Goal: Task Accomplishment & Management: Manage account settings

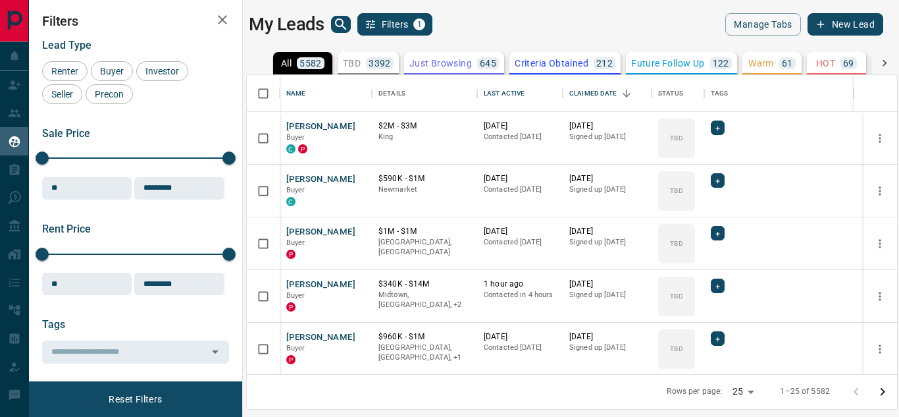
scroll to position [11, 11]
click at [498, 88] on div "Last Active" at bounding box center [504, 93] width 41 height 37
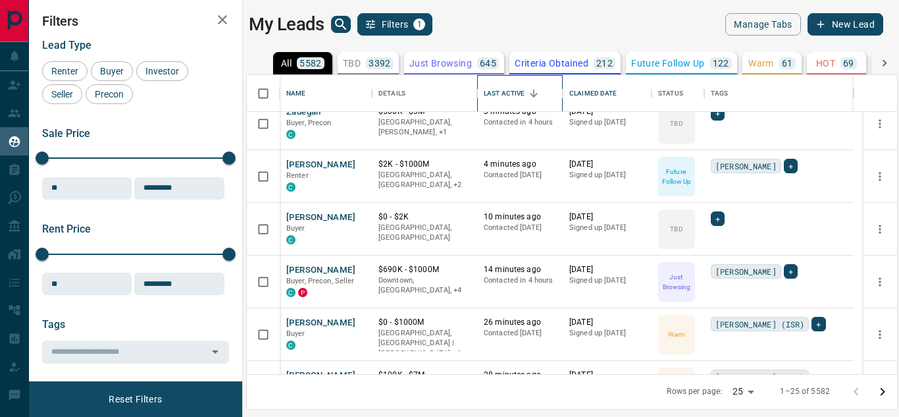
scroll to position [0, 0]
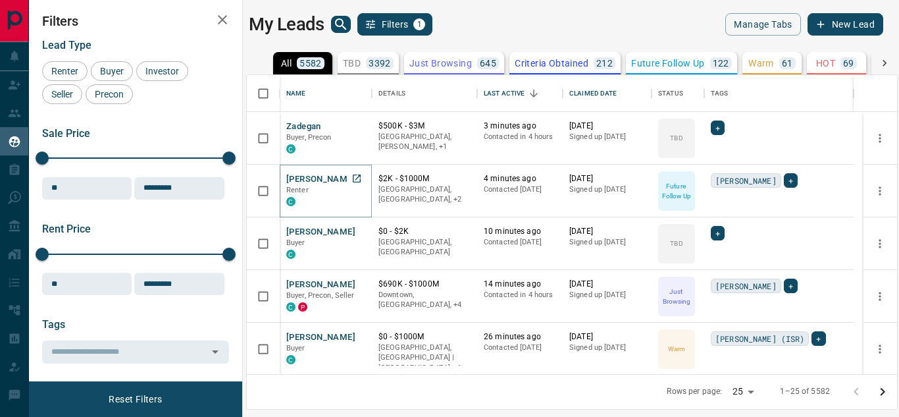
click at [311, 179] on button "[PERSON_NAME]" at bounding box center [320, 179] width 69 height 13
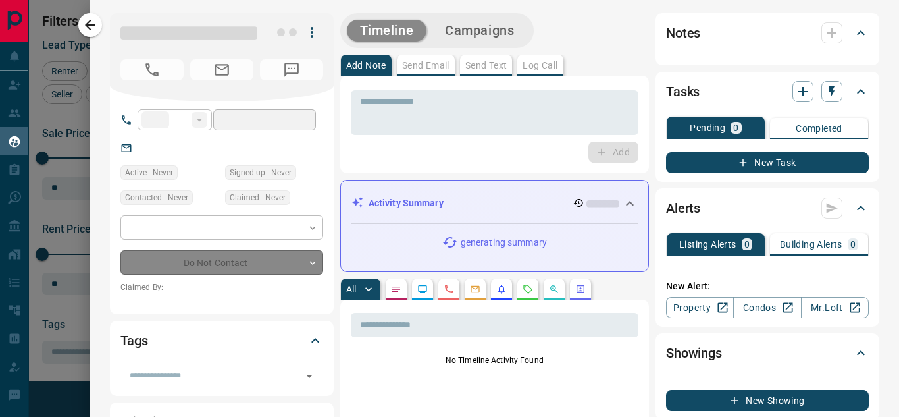
type input "**"
type input "**********"
type input "*"
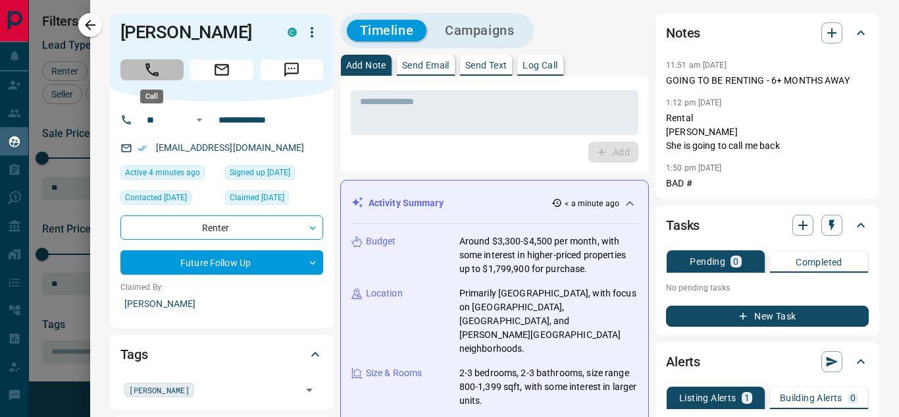
click at [152, 67] on icon "Call" at bounding box center [151, 69] width 17 height 17
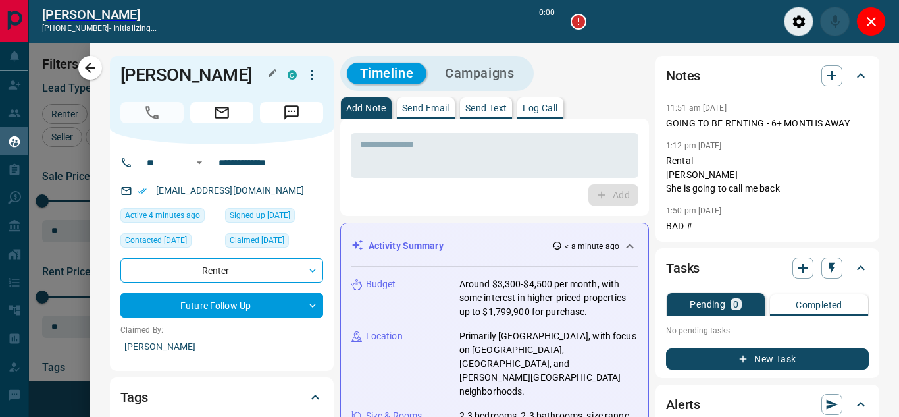
scroll to position [248, 640]
click at [359, 80] on button "Timeline" at bounding box center [387, 74] width 80 height 22
click at [875, 20] on icon "Close" at bounding box center [871, 22] width 16 height 16
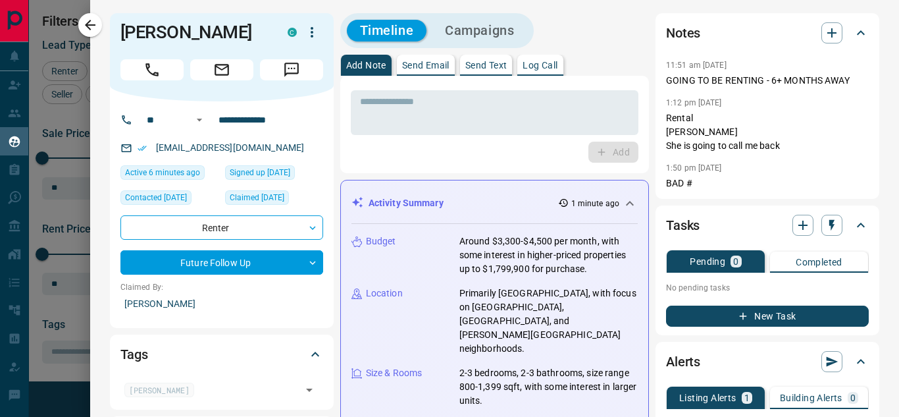
scroll to position [289, 640]
click at [147, 69] on icon "Call" at bounding box center [151, 69] width 13 height 13
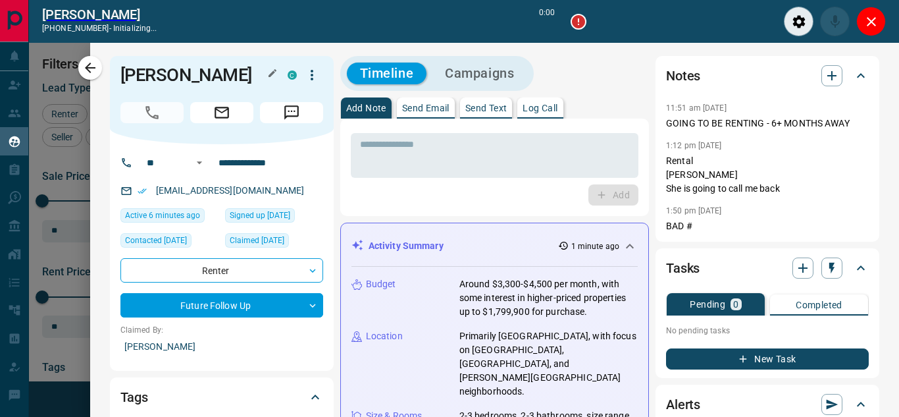
scroll to position [248, 640]
click at [577, 22] on icon "button" at bounding box center [578, 21] width 13 height 13
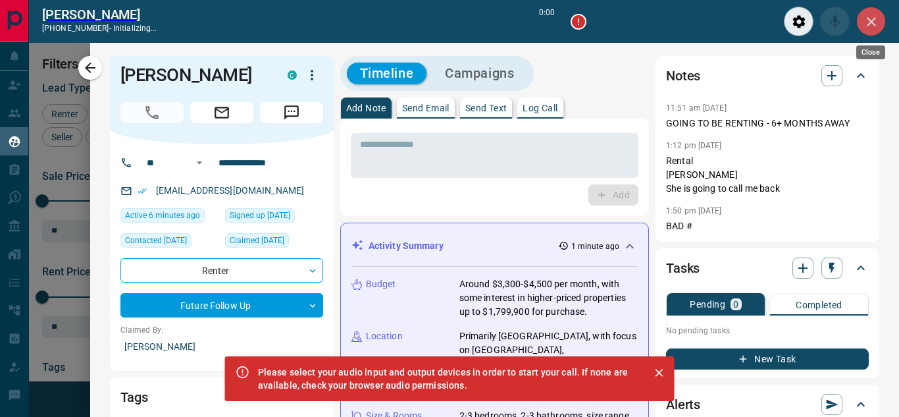
click at [868, 26] on icon "Close" at bounding box center [871, 22] width 16 height 16
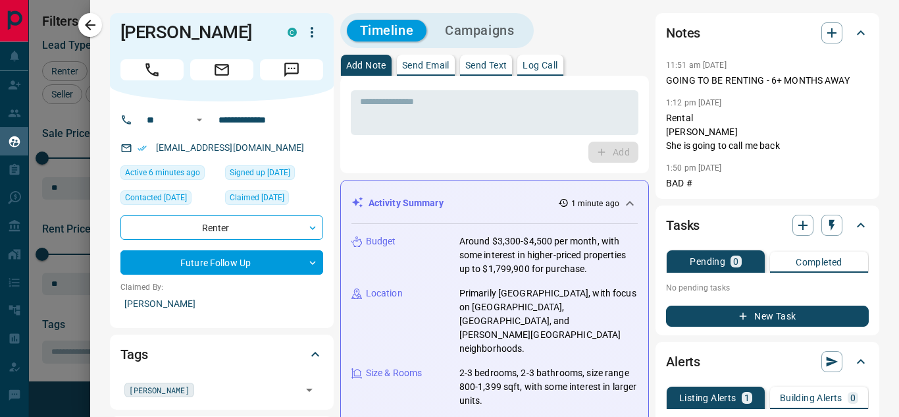
scroll to position [289, 640]
click at [149, 71] on icon "Call" at bounding box center [151, 69] width 13 height 13
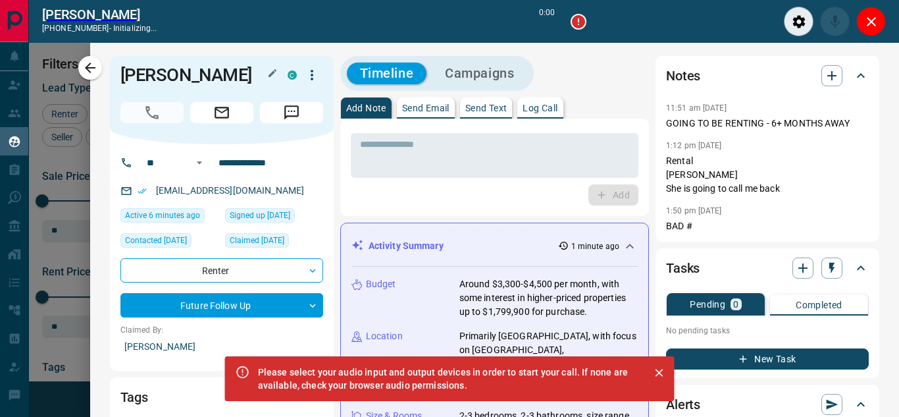
scroll to position [248, 640]
click at [434, 378] on div "Please select your audio input and output devices in order to start your call. …" at bounding box center [448, 378] width 381 height 37
click at [578, 16] on icon "button" at bounding box center [578, 21] width 13 height 13
click at [790, 23] on button "Audio Settings" at bounding box center [799, 22] width 30 height 30
click at [792, 23] on icon "Audio Settings" at bounding box center [799, 22] width 16 height 16
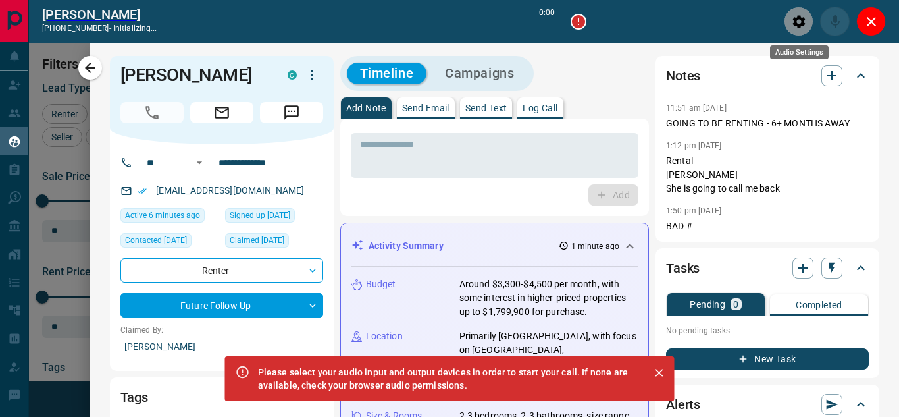
click at [792, 23] on icon "Audio Settings" at bounding box center [799, 22] width 16 height 16
click at [796, 29] on icon "Audio Settings" at bounding box center [799, 22] width 16 height 16
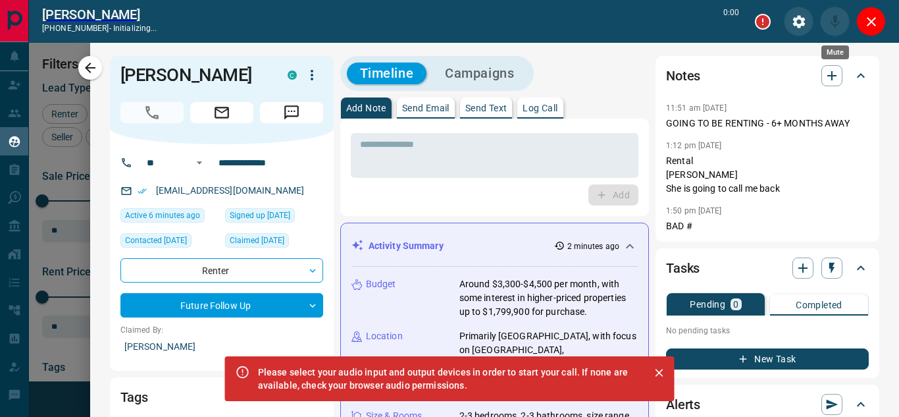
click at [835, 18] on div "Mute" at bounding box center [835, 22] width 30 height 30
click at [804, 20] on icon "Audio Settings" at bounding box center [798, 21] width 13 height 13
click at [659, 369] on icon "Close" at bounding box center [659, 372] width 13 height 13
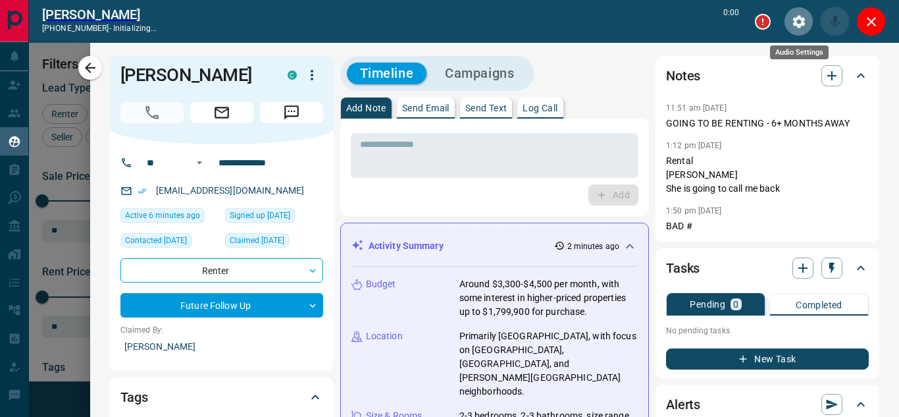
click at [799, 21] on icon "Audio Settings" at bounding box center [799, 22] width 16 height 16
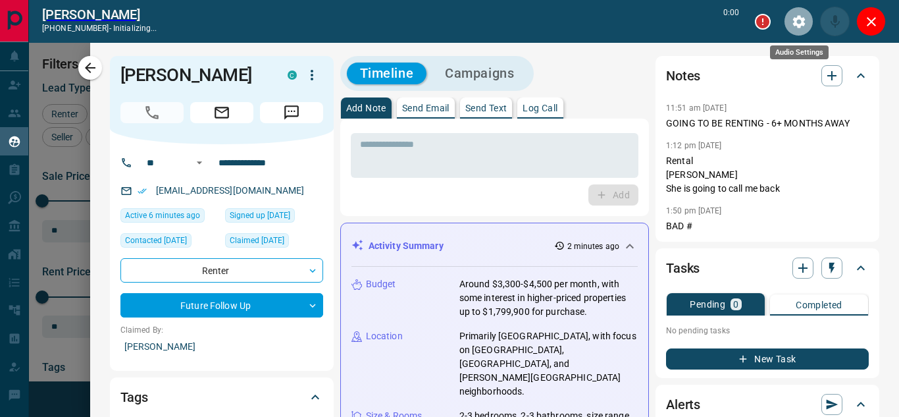
click at [799, 21] on icon "Audio Settings" at bounding box center [799, 22] width 16 height 16
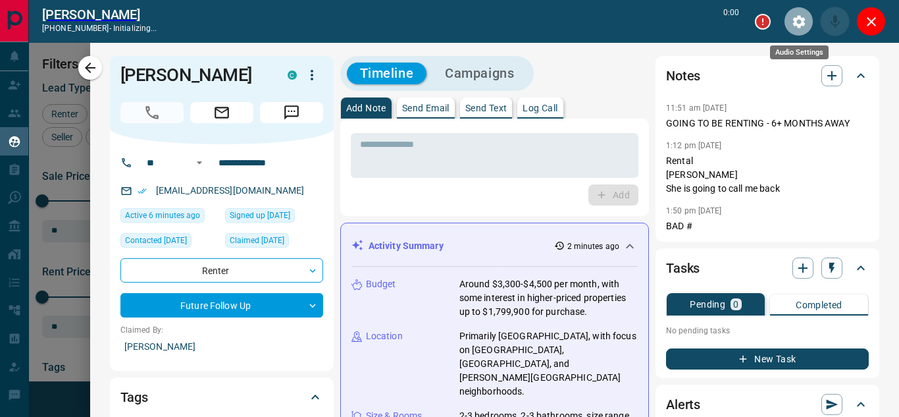
click at [799, 21] on icon "Audio Settings" at bounding box center [799, 22] width 16 height 16
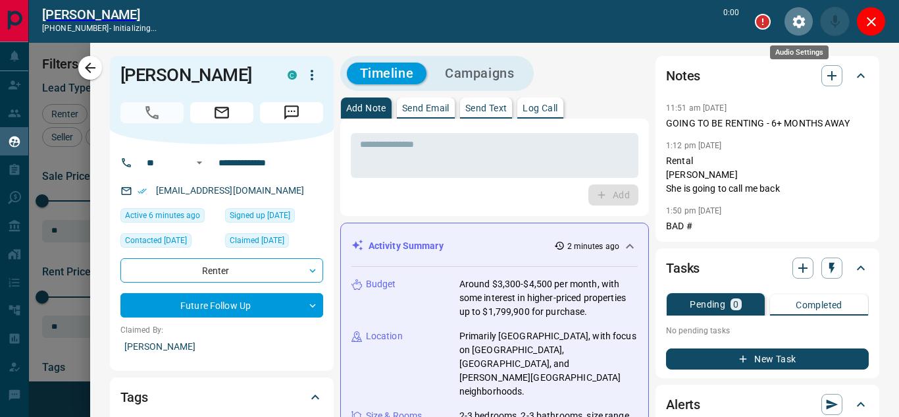
click at [799, 21] on icon "Audio Settings" at bounding box center [799, 22] width 16 height 16
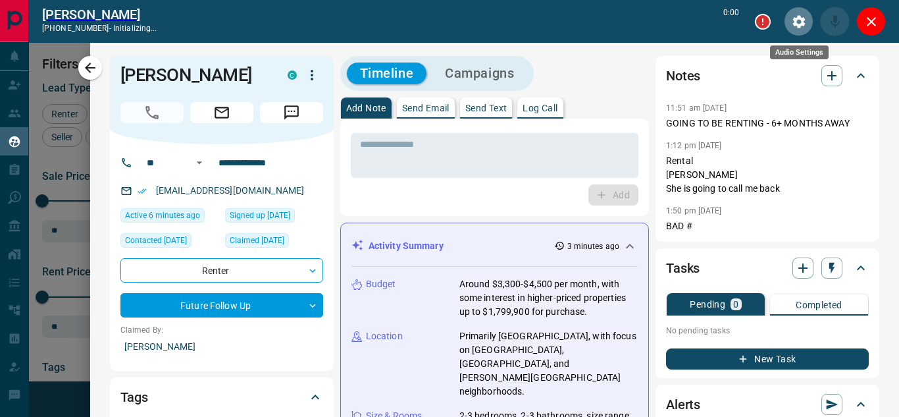
click at [799, 21] on icon "Audio Settings" at bounding box center [799, 22] width 16 height 16
click at [577, 20] on icon "button" at bounding box center [578, 21] width 13 height 13
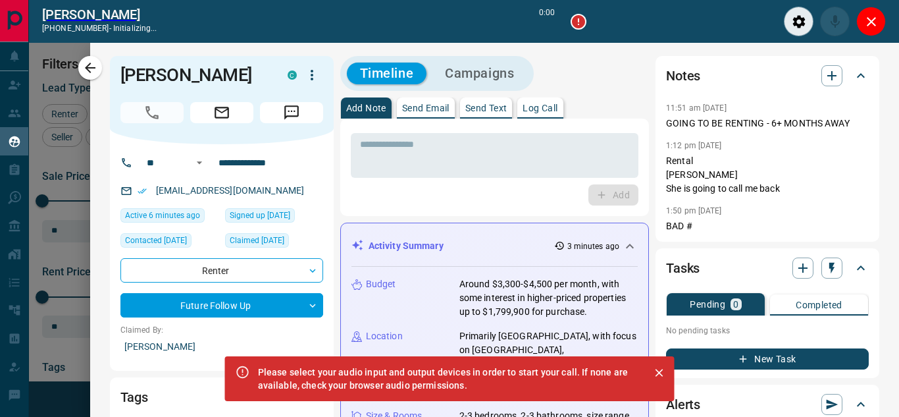
click at [242, 371] on icon at bounding box center [243, 372] width 14 height 14
click at [578, 18] on icon "button" at bounding box center [578, 21] width 13 height 13
click at [793, 24] on icon "Audio Settings" at bounding box center [798, 21] width 13 height 13
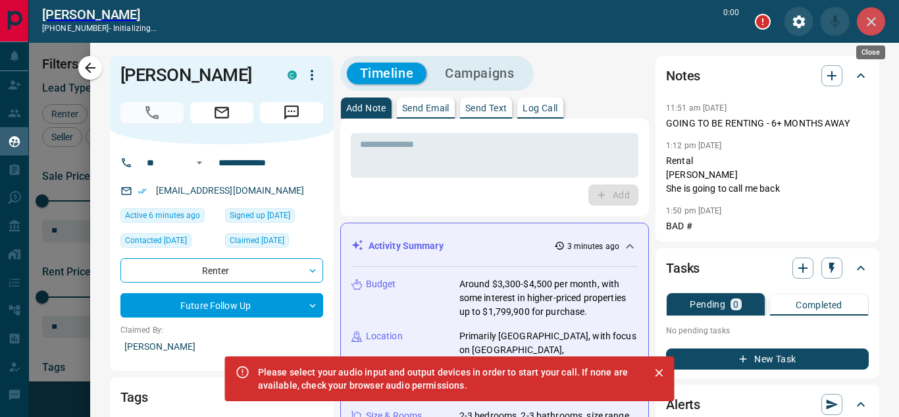
click at [867, 22] on icon "Close" at bounding box center [871, 22] width 16 height 16
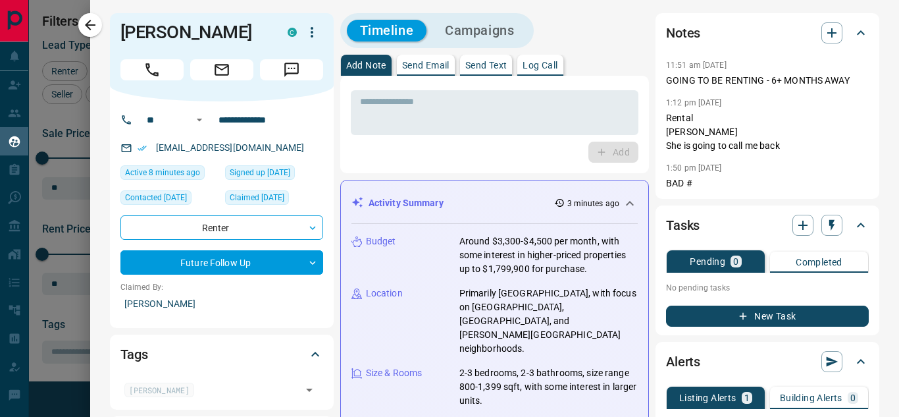
scroll to position [289, 640]
click at [89, 24] on icon "button" at bounding box center [90, 25] width 16 height 16
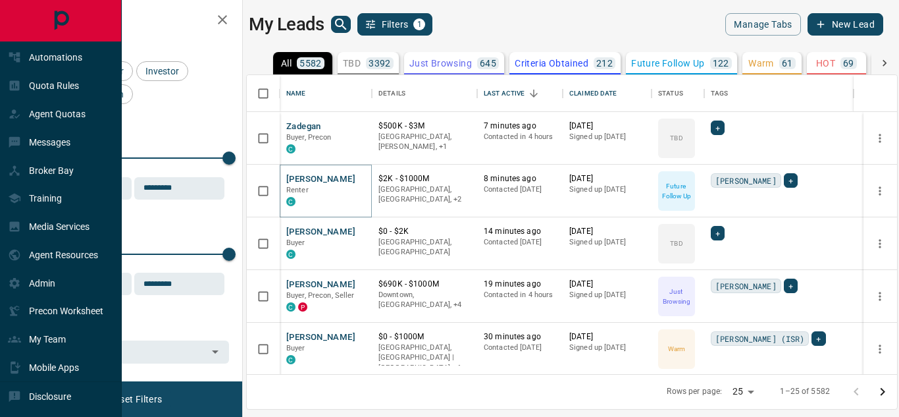
scroll to position [274, 0]
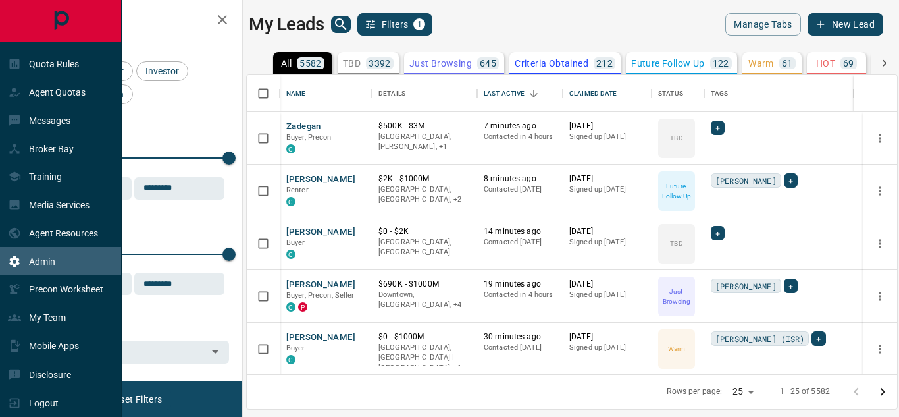
click at [60, 251] on div "Admin" at bounding box center [61, 261] width 122 height 28
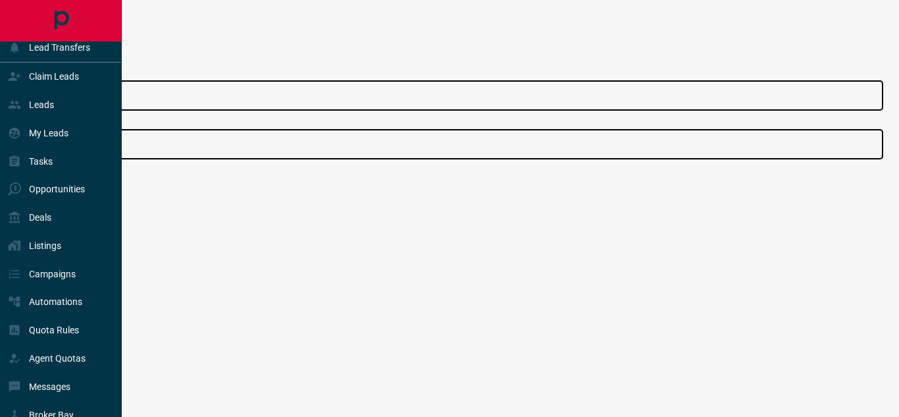
scroll to position [7, 0]
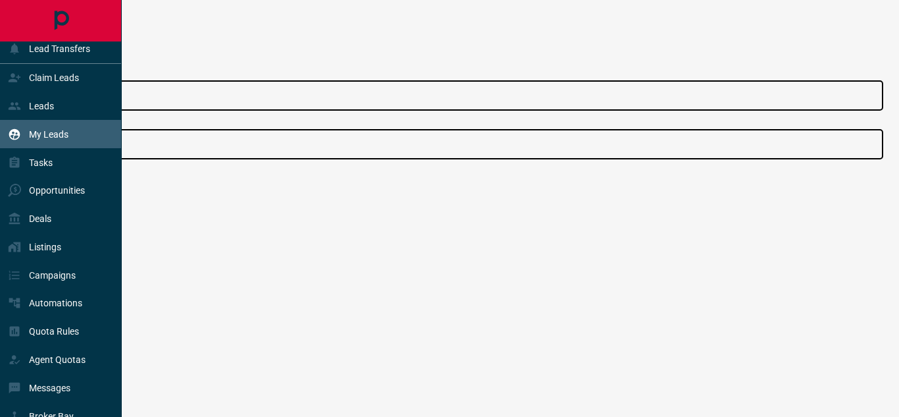
click at [52, 135] on p "My Leads" at bounding box center [48, 134] width 39 height 11
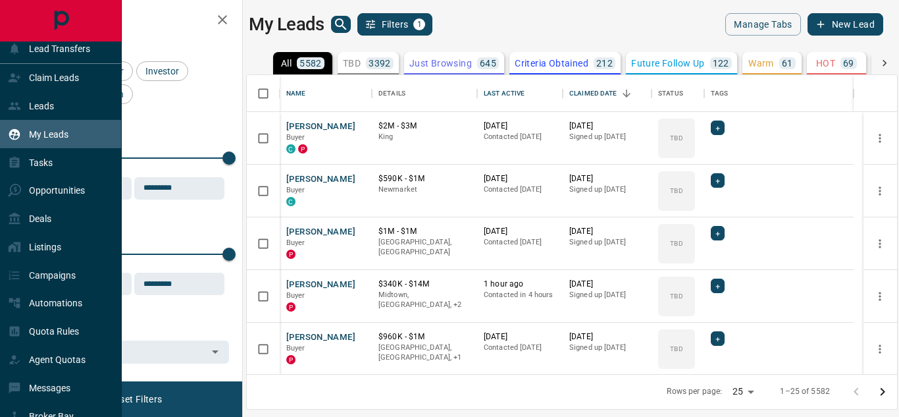
scroll to position [289, 640]
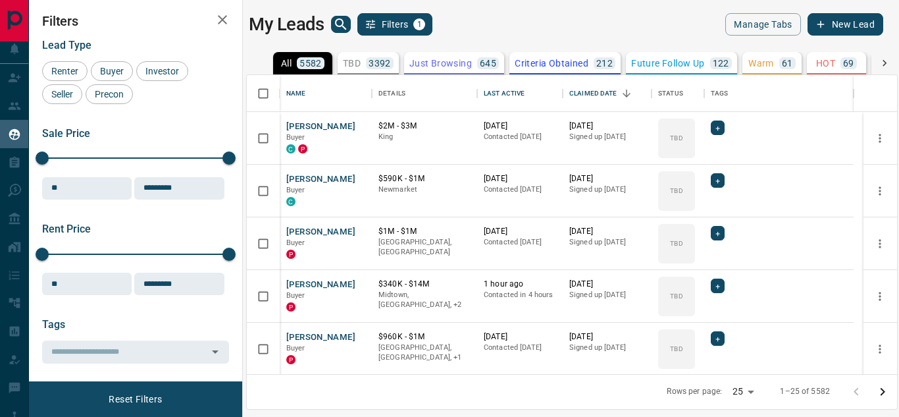
drag, startPoint x: 874, startPoint y: 0, endPoint x: 553, endPoint y: 46, distance: 324.4
click at [553, 46] on div "All 5582 TBD 3392 Do Not Contact - Not Responsive 487 Bogus 468 Just Browsing 6…" at bounding box center [565, 216] width 663 height 342
click at [502, 91] on div "Last Active" at bounding box center [504, 93] width 41 height 37
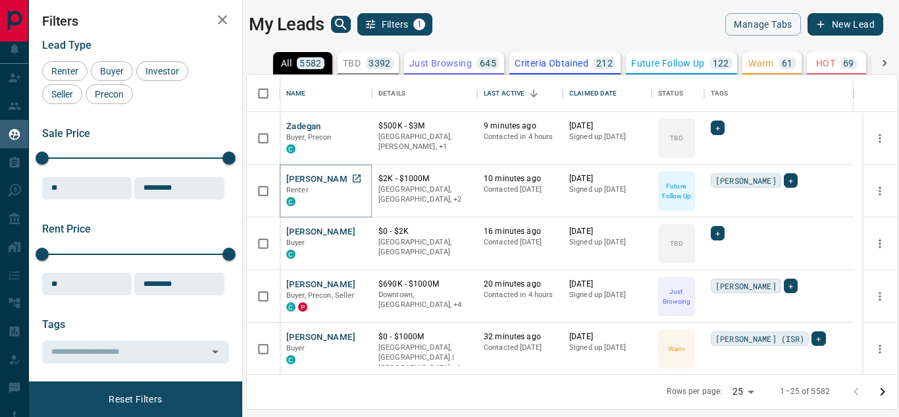
click at [295, 176] on button "[PERSON_NAME]" at bounding box center [320, 179] width 69 height 13
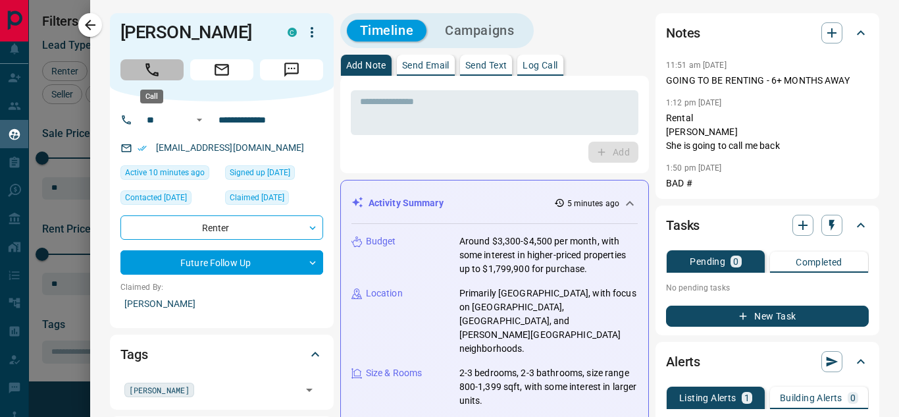
click at [164, 60] on button "Call" at bounding box center [151, 69] width 63 height 21
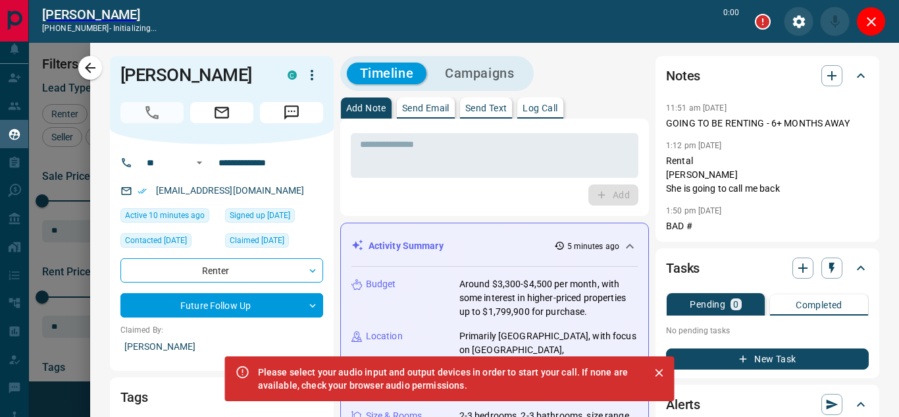
scroll to position [248, 640]
click at [863, 21] on icon "Close" at bounding box center [871, 22] width 16 height 16
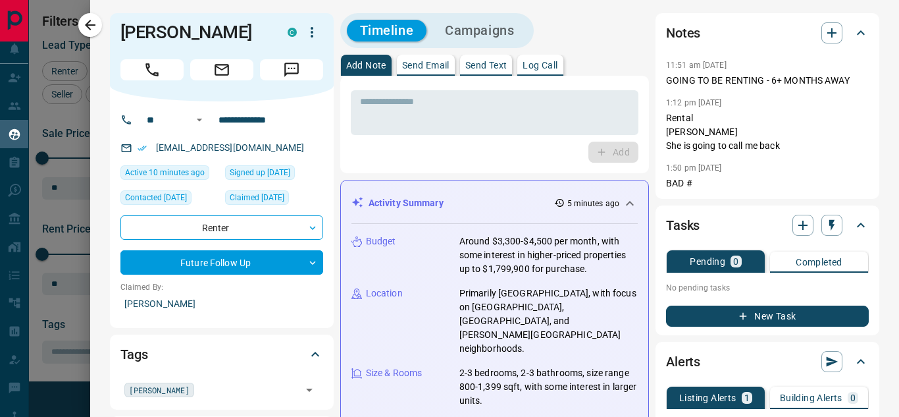
scroll to position [289, 640]
click at [489, 157] on div "Add" at bounding box center [495, 151] width 288 height 21
click at [315, 27] on icon "button" at bounding box center [312, 32] width 16 height 16
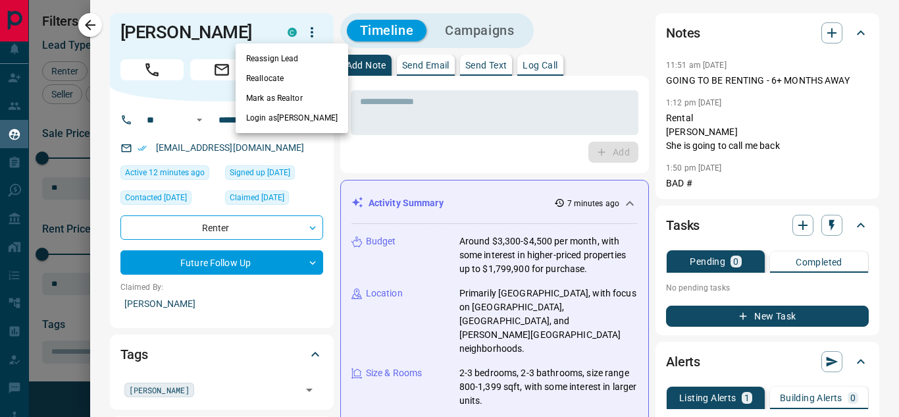
click at [140, 75] on div at bounding box center [449, 208] width 899 height 417
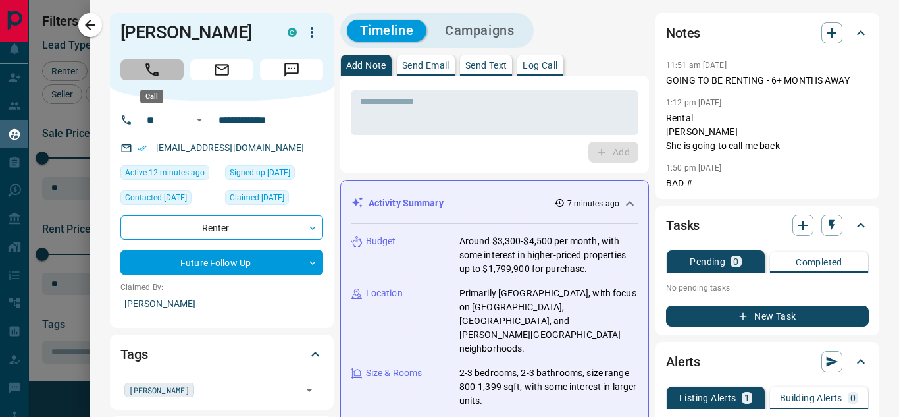
click at [152, 65] on icon "Call" at bounding box center [151, 69] width 17 height 17
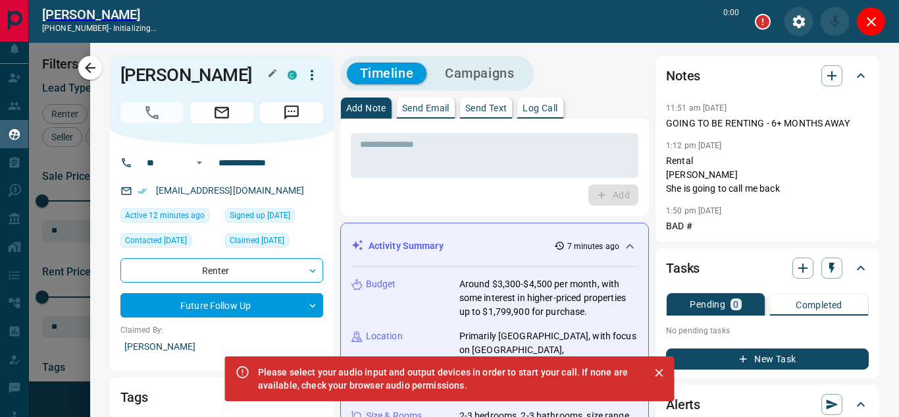
scroll to position [248, 640]
click at [795, 30] on button "Audio Settings" at bounding box center [799, 22] width 30 height 30
click at [394, 383] on div "Please select your audio input and output devices in order to start your call. …" at bounding box center [448, 378] width 381 height 37
click at [873, 27] on icon "Close" at bounding box center [871, 22] width 16 height 16
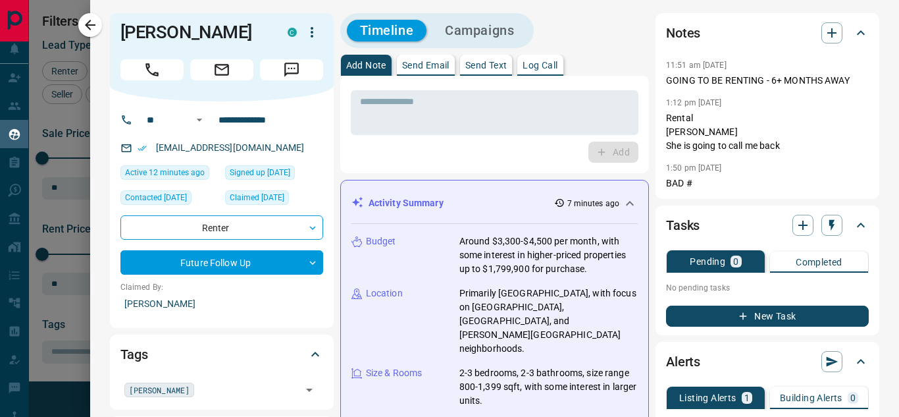
scroll to position [289, 640]
click at [157, 65] on icon "Call" at bounding box center [151, 69] width 17 height 17
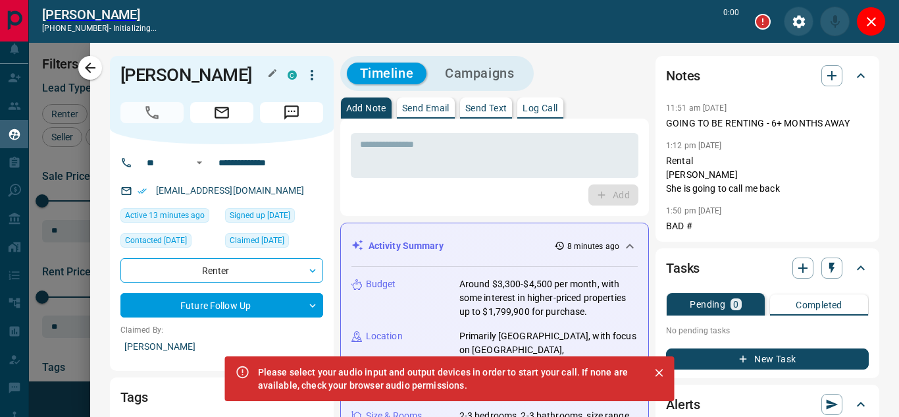
scroll to position [248, 640]
